Goal: Obtain resource: Download file/media

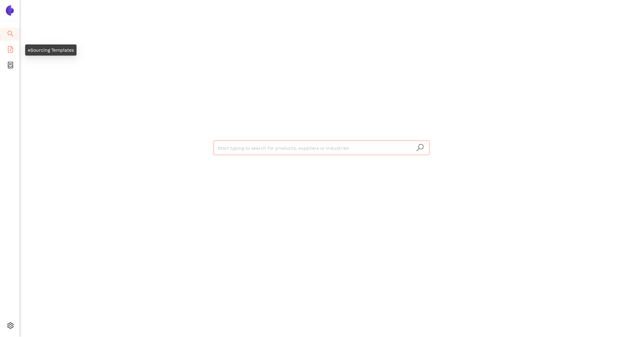
click at [9, 73] on ul "Search eSourcing Templates eSourcing Projects Settings" at bounding box center [10, 182] width 20 height 311
click at [9, 66] on icon "container" at bounding box center [10, 65] width 7 height 7
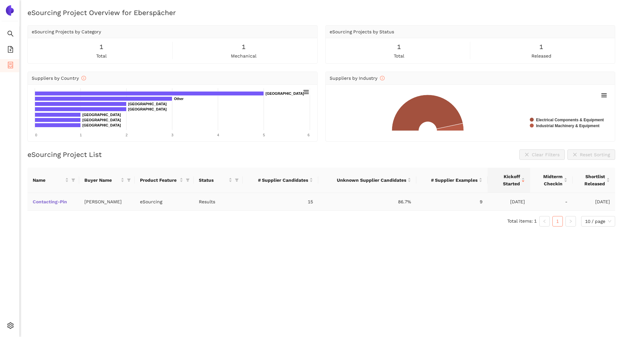
click at [0, 0] on link "Contacting-Pin" at bounding box center [0, 0] width 0 height 0
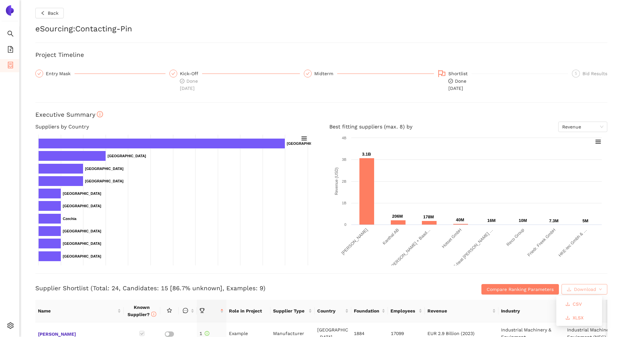
click at [587, 288] on span "Download" at bounding box center [585, 289] width 22 height 7
click at [581, 317] on span "XLSX" at bounding box center [578, 318] width 11 height 7
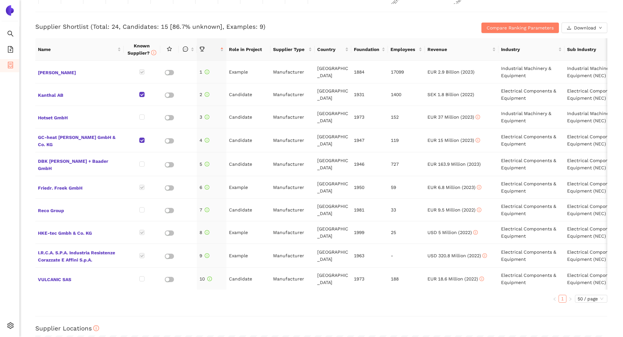
scroll to position [6, 0]
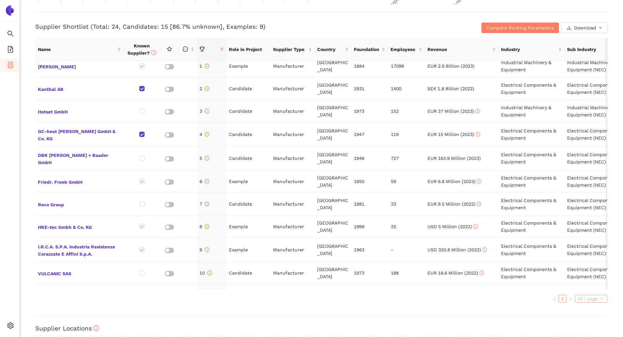
click at [588, 297] on span "50 / page" at bounding box center [591, 299] width 27 height 7
click at [608, 307] on div "Back eSourcing : Contacting-Pin Project Timeline Entry Mask Kick-Off Done [DATE…" at bounding box center [322, 168] width 604 height 337
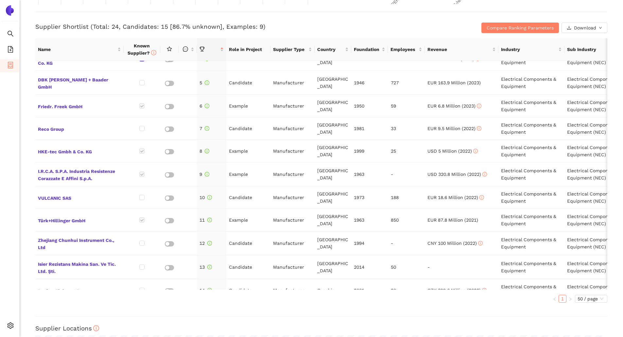
scroll to position [0, 0]
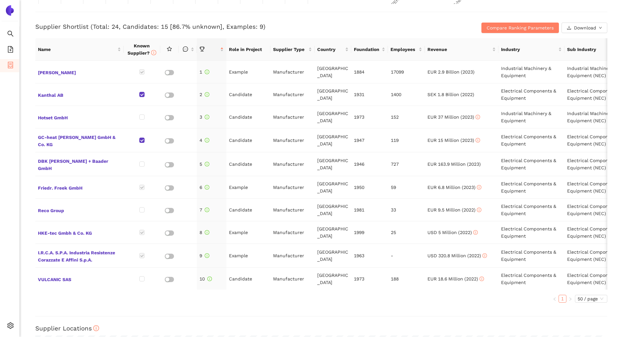
click at [84, 15] on div "Supplier Shortlist (Total: 24, Candidates: 15 [86.7% unknown], Examples: 9) Com…" at bounding box center [321, 22] width 572 height 21
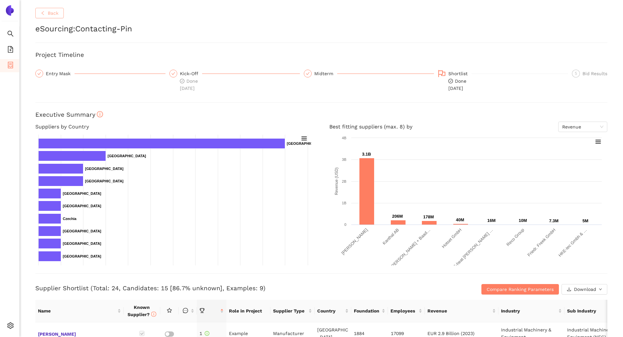
click at [45, 14] on icon "left" at bounding box center [43, 13] width 5 height 5
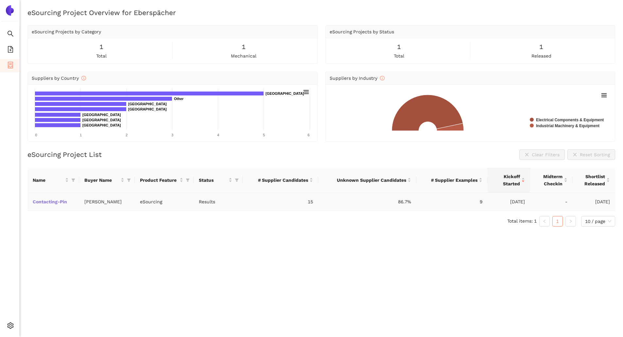
click at [0, 0] on link "Contacting-Pin" at bounding box center [0, 0] width 0 height 0
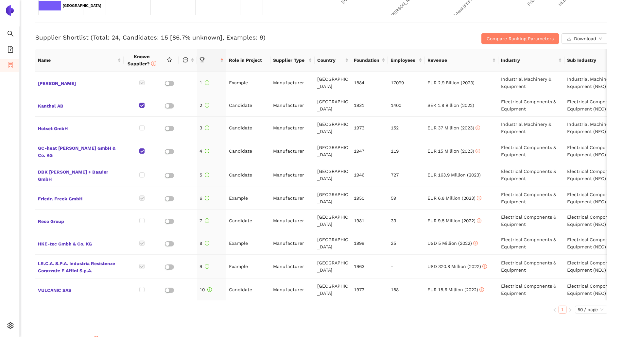
scroll to position [262, 0]
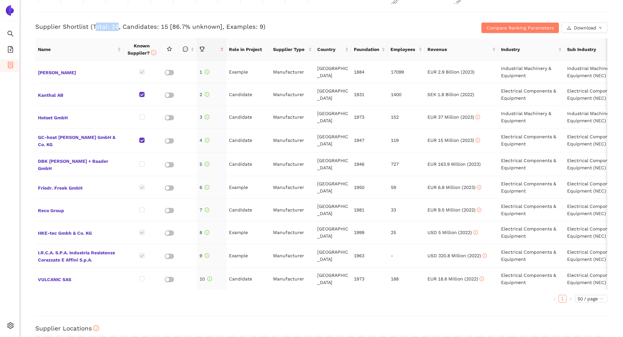
drag, startPoint x: 96, startPoint y: 26, endPoint x: 151, endPoint y: 26, distance: 54.7
click at [150, 26] on h3 "Supplier Shortlist (Total: 24, Candidates: 15 [86.7% unknown], Examples: 9)" at bounding box center [226, 27] width 382 height 9
click at [163, 27] on h3 "Supplier Shortlist (Total: 24, Candidates: 15 [86.7% unknown], Examples: 9)" at bounding box center [226, 27] width 382 height 9
drag, startPoint x: 143, startPoint y: 27, endPoint x: 248, endPoint y: 31, distance: 105.8
click at [209, 27] on h3 "Supplier Shortlist (Total: 24, Candidates: 15 [86.7% unknown], Examples: 9)" at bounding box center [226, 27] width 382 height 9
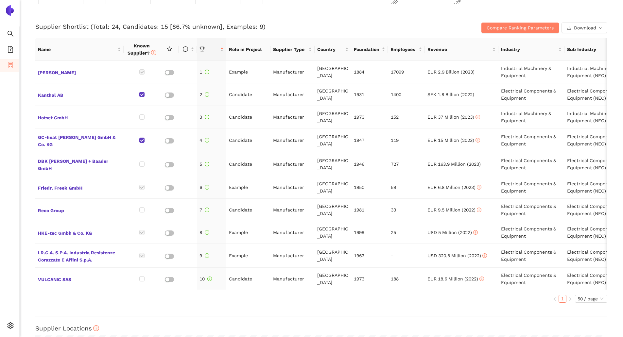
click at [291, 27] on h3 "Supplier Shortlist (Total: 24, Candidates: 15 [86.7% unknown], Examples: 9)" at bounding box center [226, 27] width 382 height 9
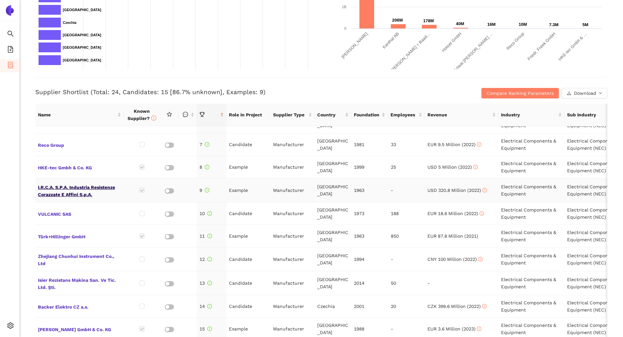
scroll to position [164, 0]
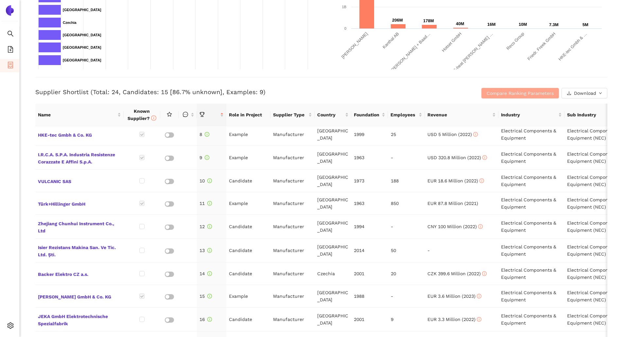
click at [519, 97] on button "Compare Ranking Parameters" at bounding box center [521, 93] width 78 height 10
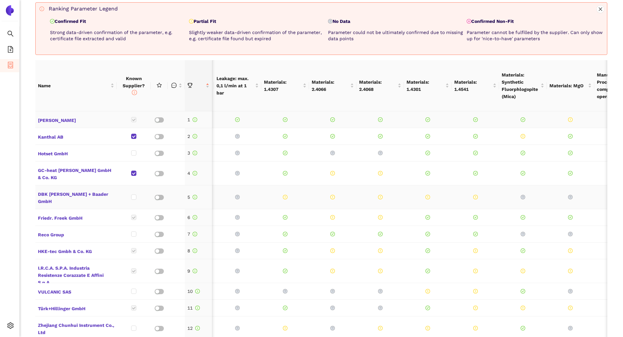
scroll to position [295, 0]
